Goal: Transaction & Acquisition: Purchase product/service

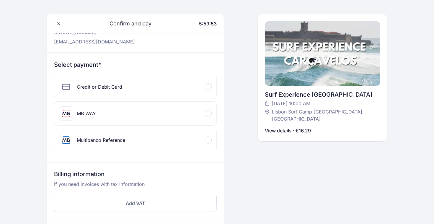
scroll to position [32, 0]
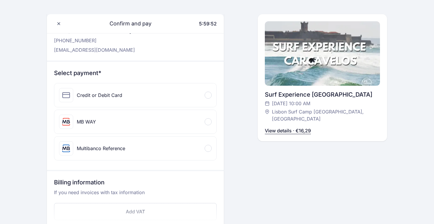
click at [177, 103] on div "Credit or Debit Card" at bounding box center [135, 95] width 162 height 24
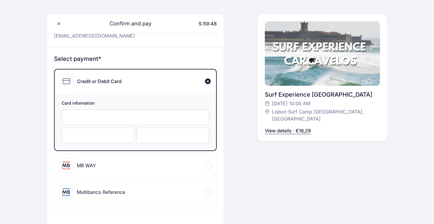
scroll to position [44, 0]
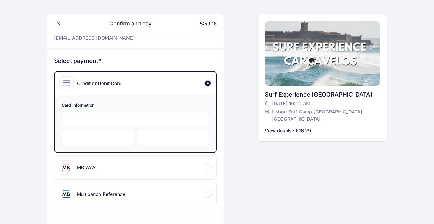
click at [158, 140] on div at bounding box center [173, 137] width 73 height 16
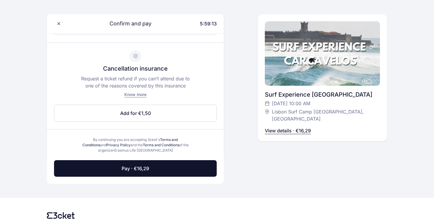
scroll to position [302, 0]
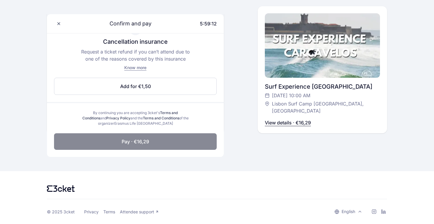
click at [180, 147] on button "Pay · €16,29" at bounding box center [135, 141] width 163 height 17
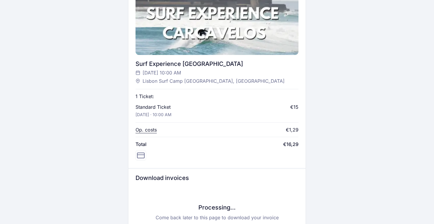
scroll to position [277, 0]
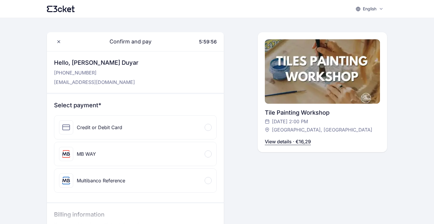
click at [193, 126] on div "Credit or Debit Card" at bounding box center [135, 127] width 162 height 24
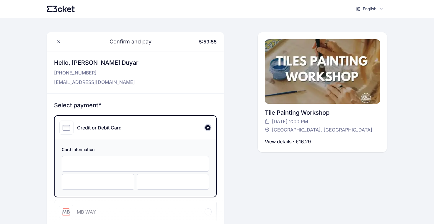
click at [115, 169] on div at bounding box center [135, 164] width 147 height 16
click at [157, 188] on div at bounding box center [173, 182] width 73 height 16
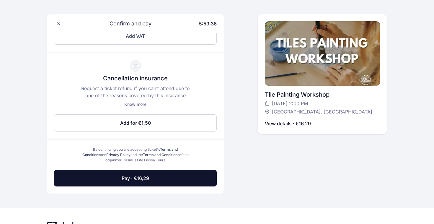
scroll to position [268, 0]
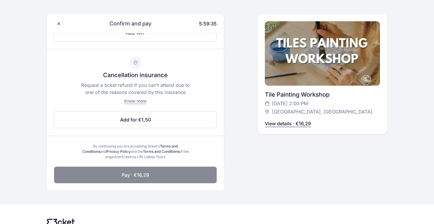
click at [144, 175] on span "Pay · €16,29" at bounding box center [135, 174] width 27 height 7
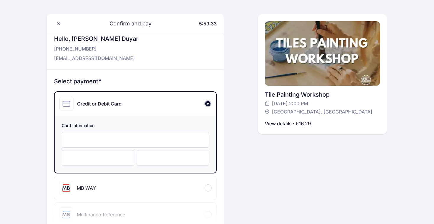
scroll to position [0, 0]
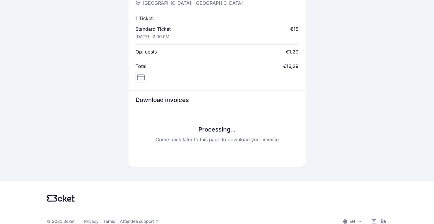
scroll to position [277, 0]
